Goal: Find specific page/section: Find specific page/section

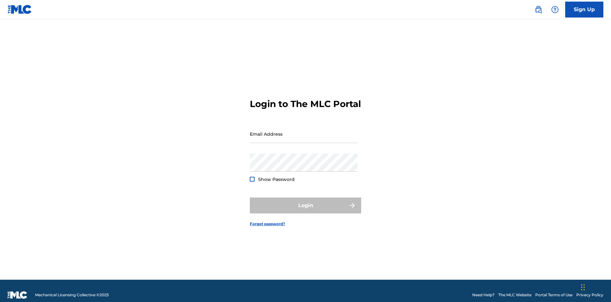
scroll to position [8, 0]
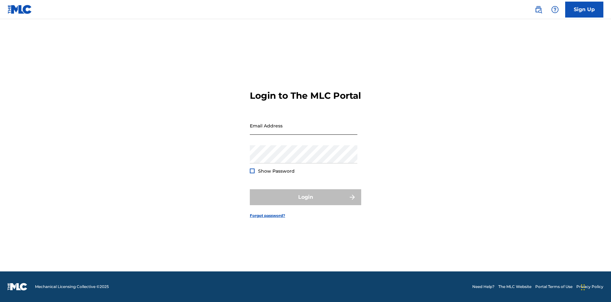
click at [304, 131] on input "Email Address" at bounding box center [304, 125] width 108 height 18
type input "[PERSON_NAME][EMAIL_ADDRESS][DOMAIN_NAME]"
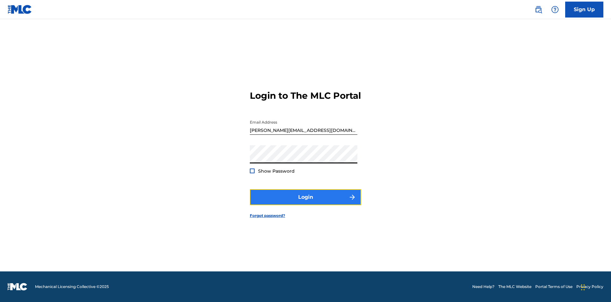
click at [306, 202] on button "Login" at bounding box center [305, 197] width 111 height 16
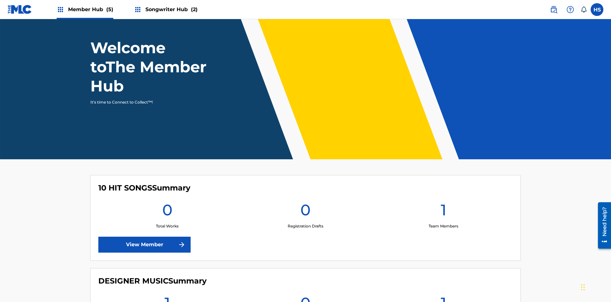
scroll to position [226, 0]
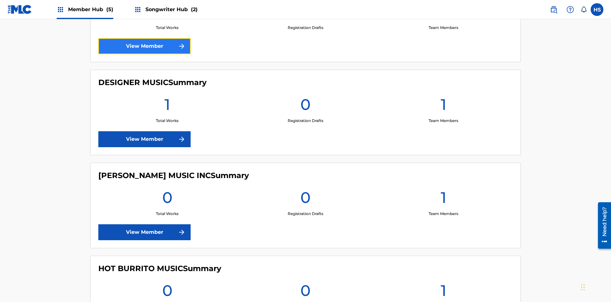
click at [144, 46] on link "View Member" at bounding box center [144, 46] width 92 height 16
